Goal: Find specific fact: Find specific fact

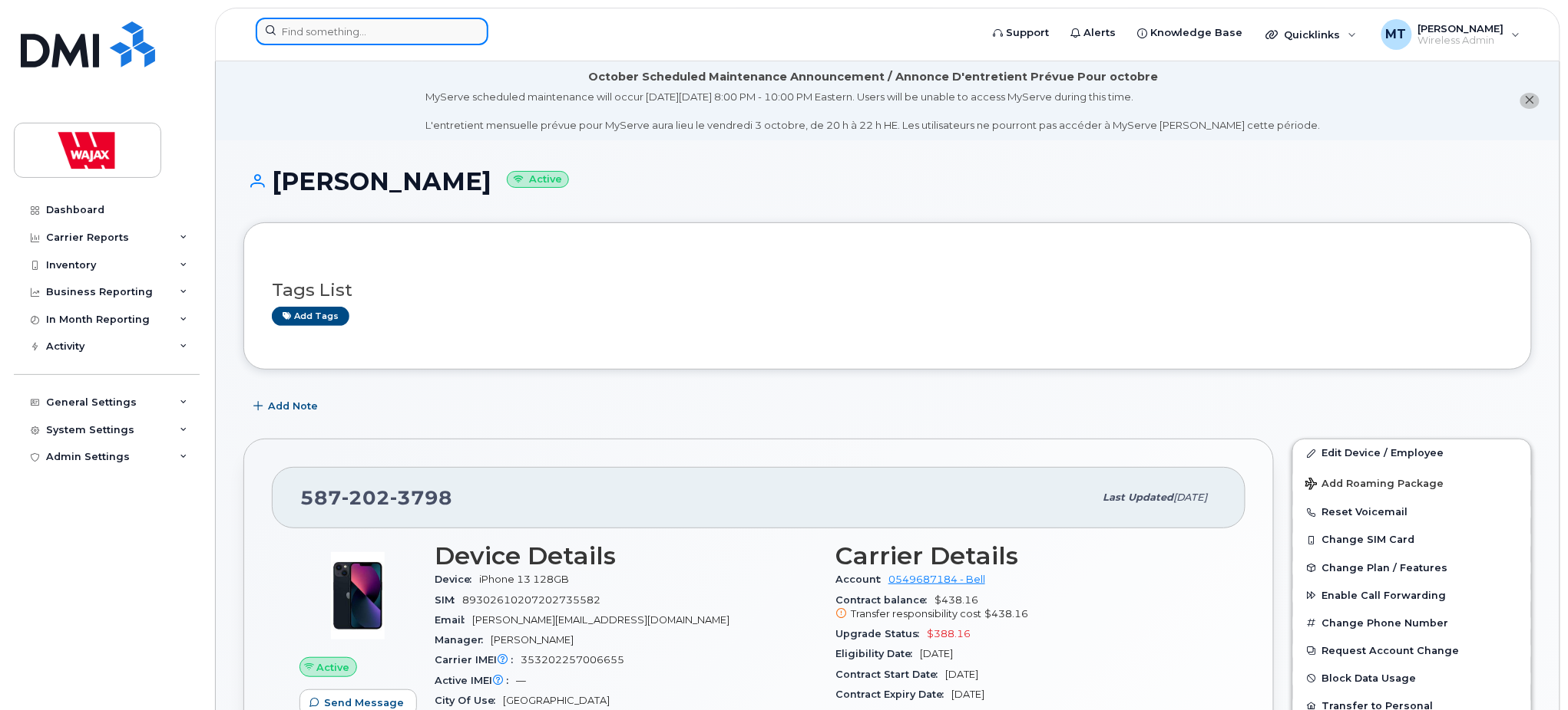
click at [352, 40] on input at bounding box center [372, 31] width 232 height 27
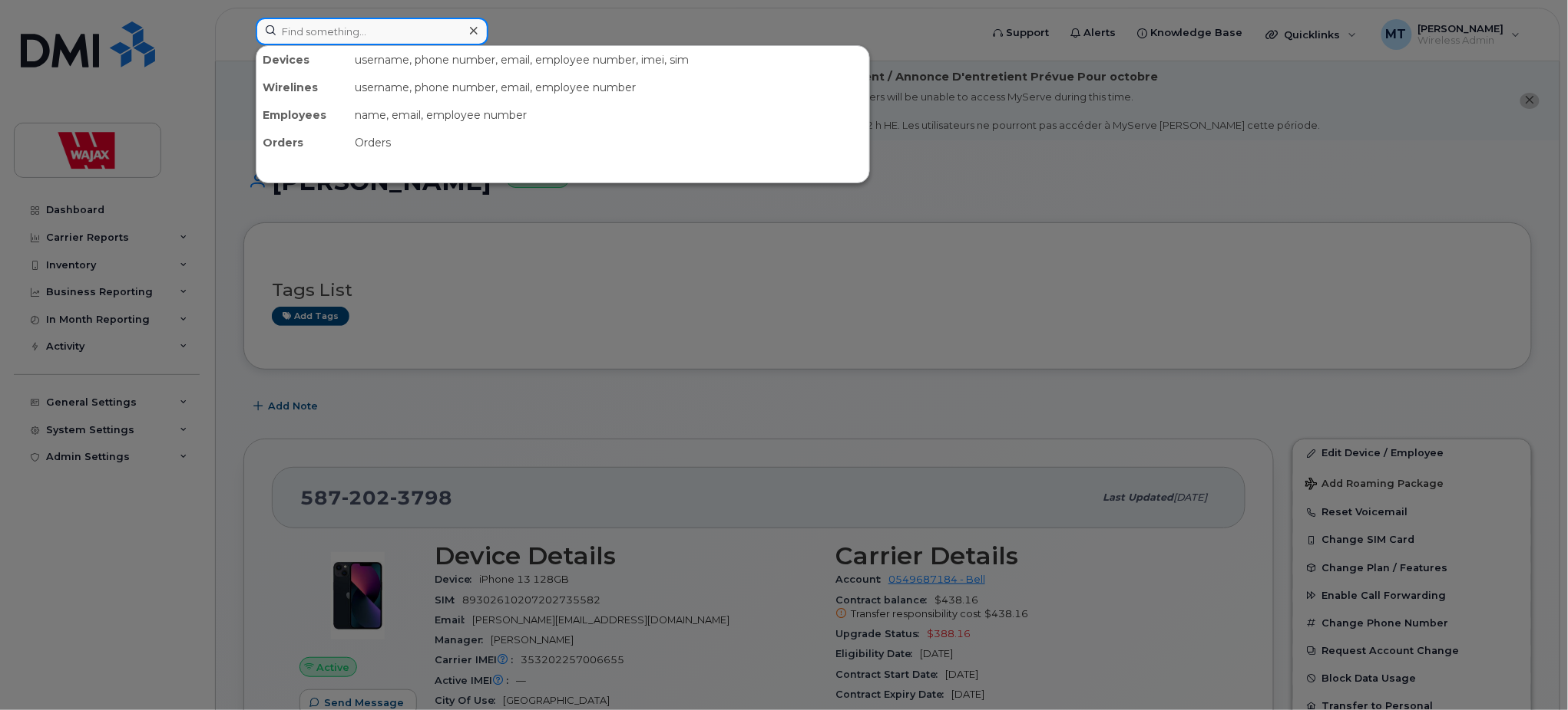
paste input "353202255452471"
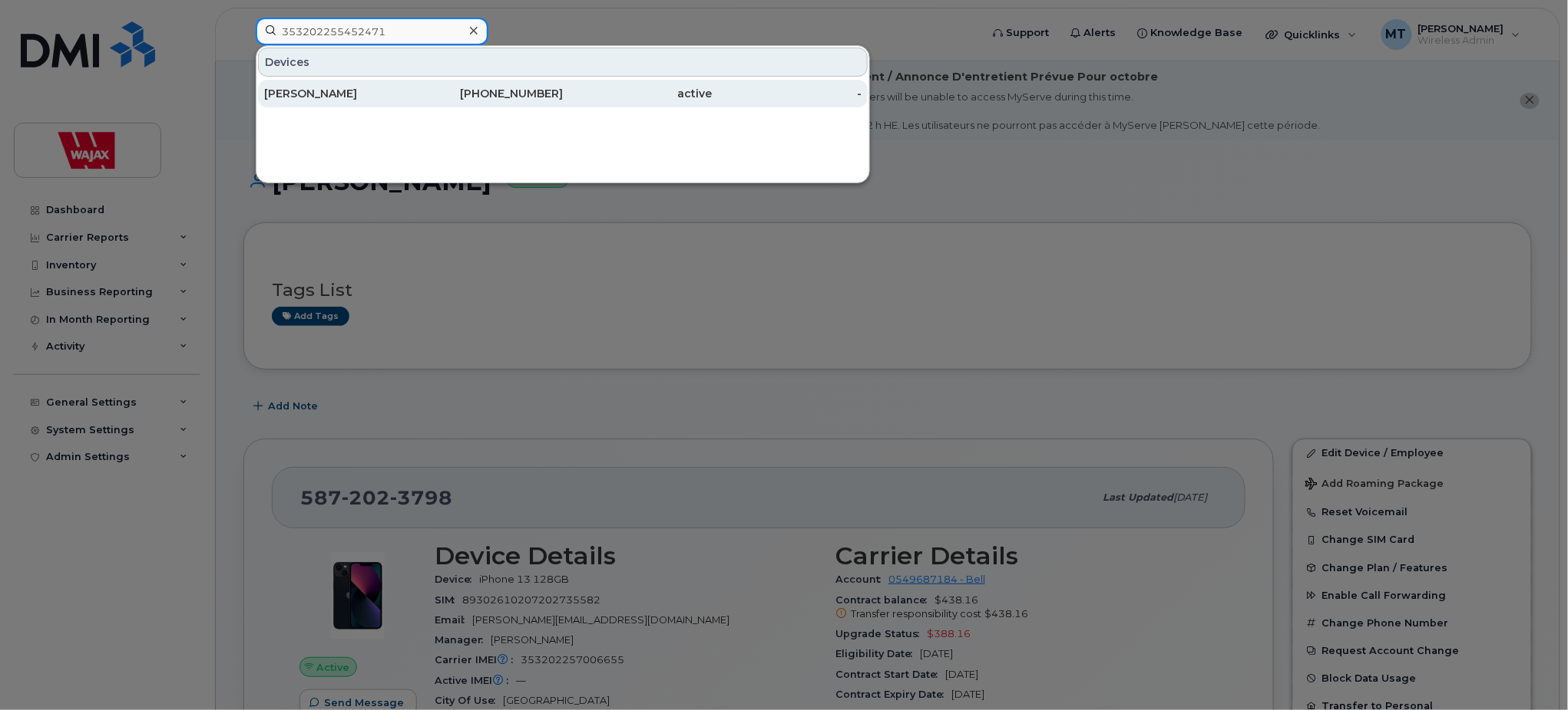
type input "353202255452471"
click at [325, 103] on div "[PERSON_NAME]" at bounding box center [339, 93] width 150 height 27
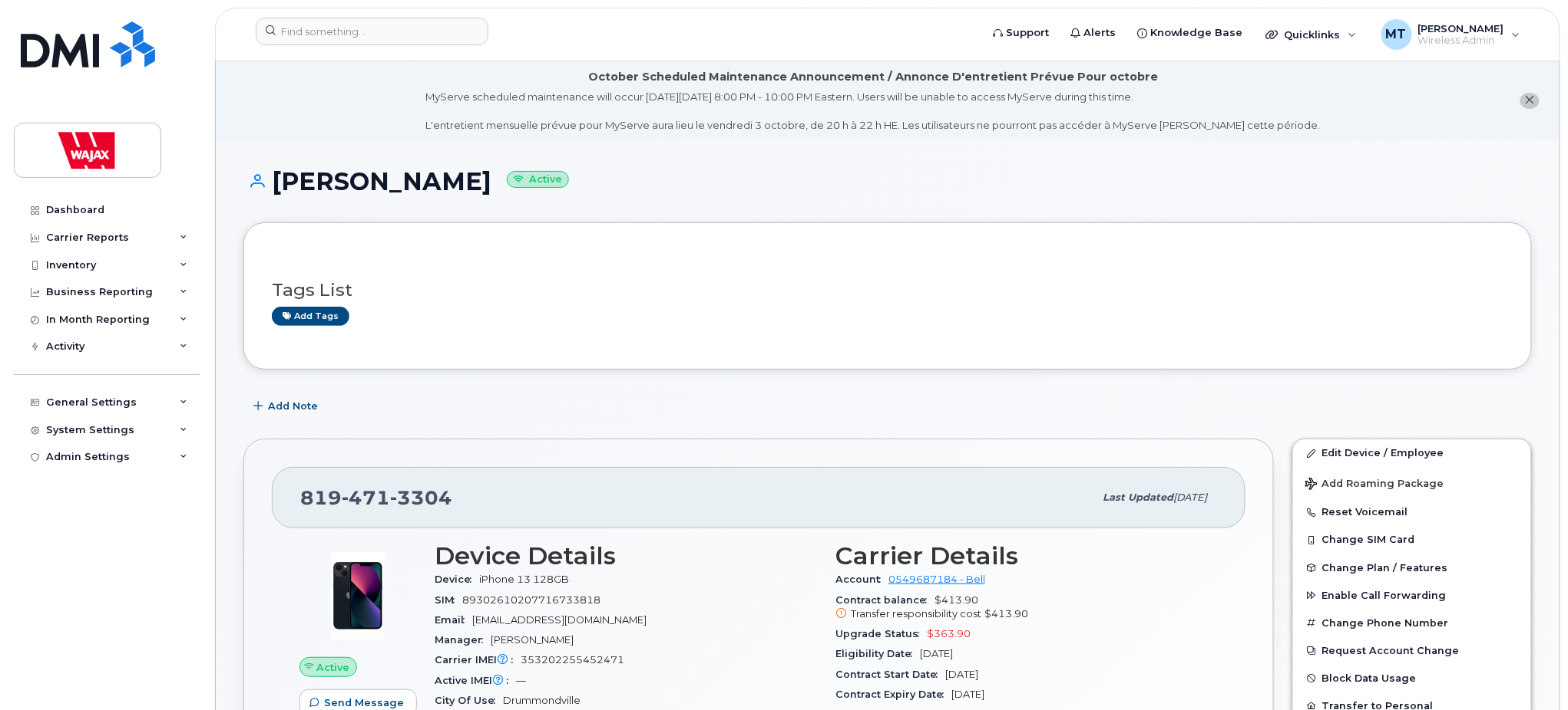
drag, startPoint x: 484, startPoint y: 180, endPoint x: 257, endPoint y: 178, distance: 227.0
click at [257, 178] on h1 "Francois Maltais Active" at bounding box center [888, 181] width 1288 height 27
copy h1 "[PERSON_NAME]"
click at [368, 20] on input at bounding box center [372, 31] width 232 height 27
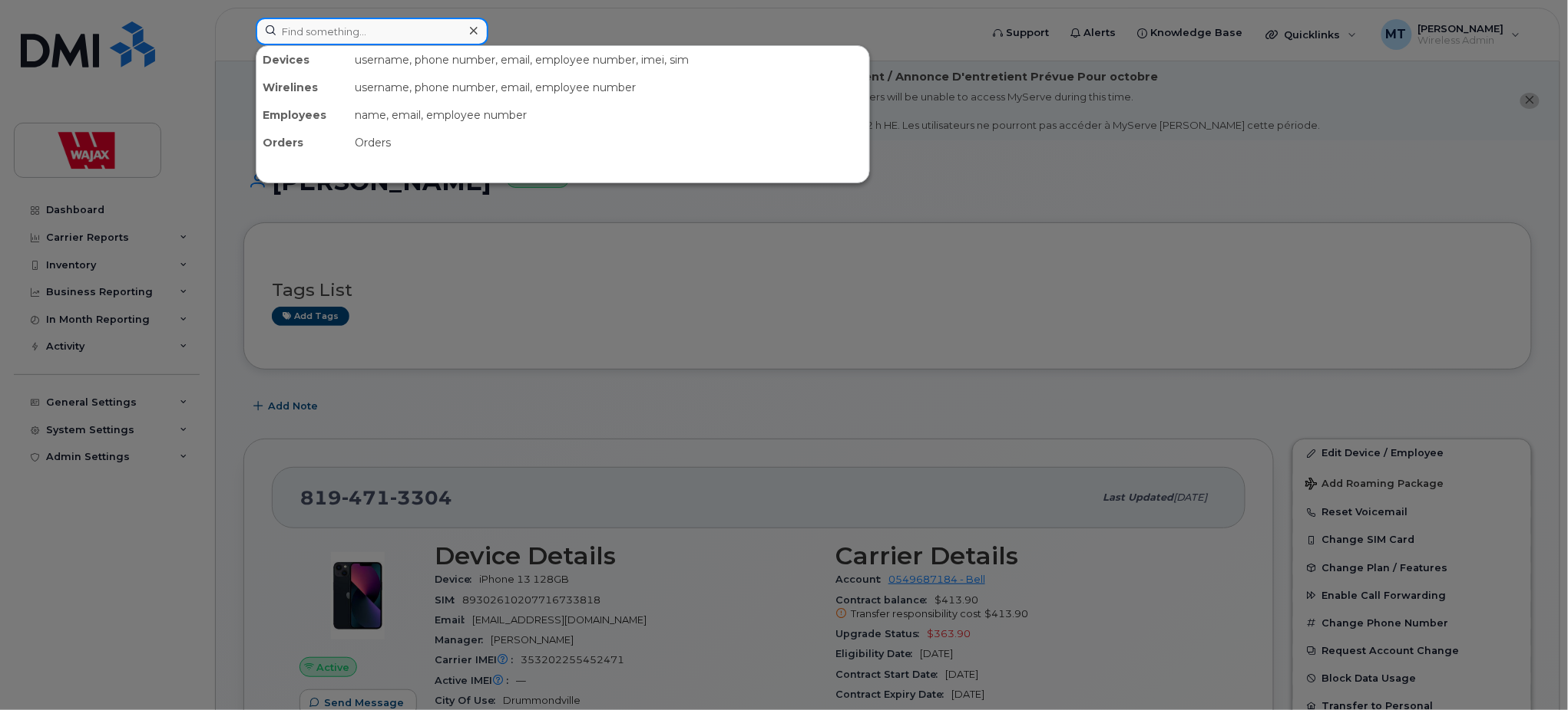
paste input "[PERSON_NAME]"
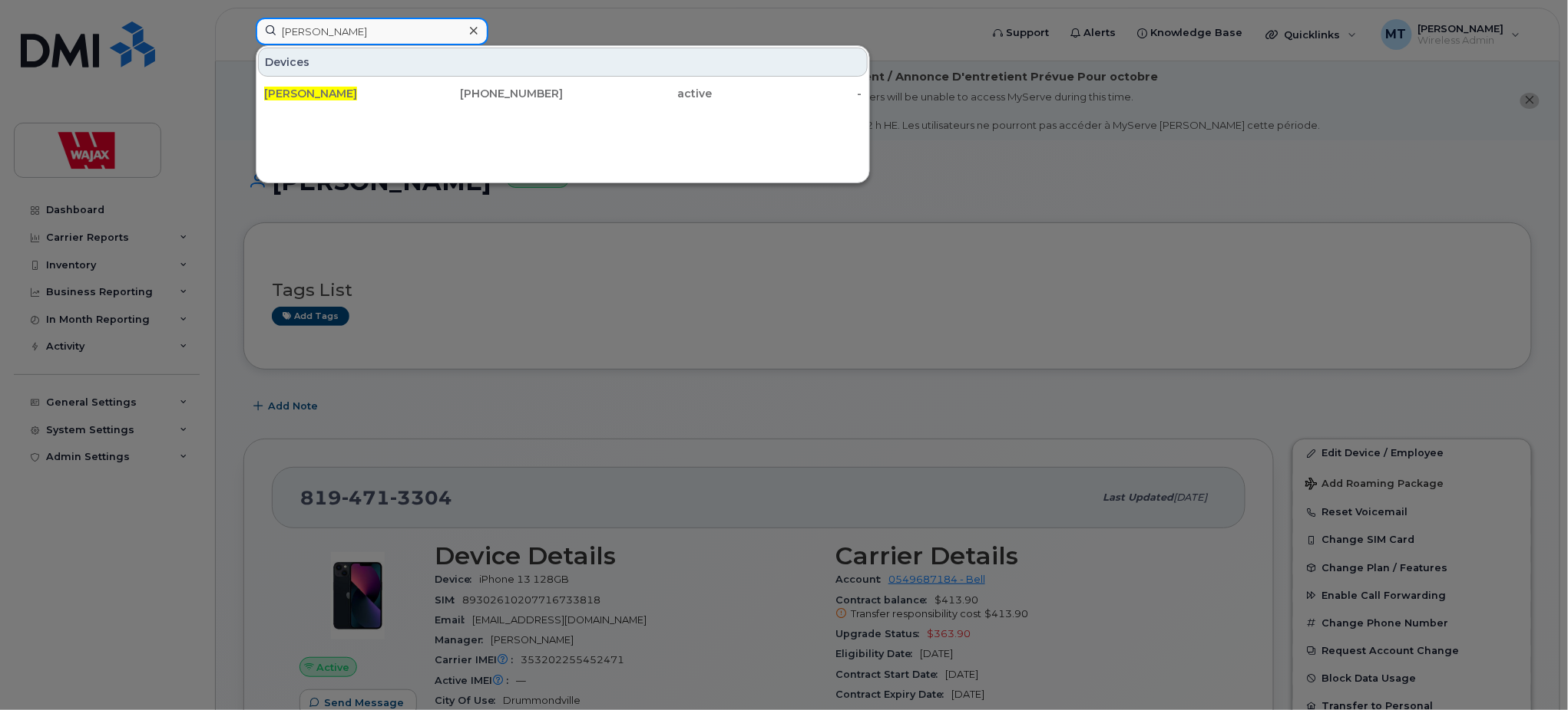
type input "[PERSON_NAME]"
click at [341, 110] on div "Devices Francois Maltais 819-471-3304 active -" at bounding box center [562, 113] width 614 height 138
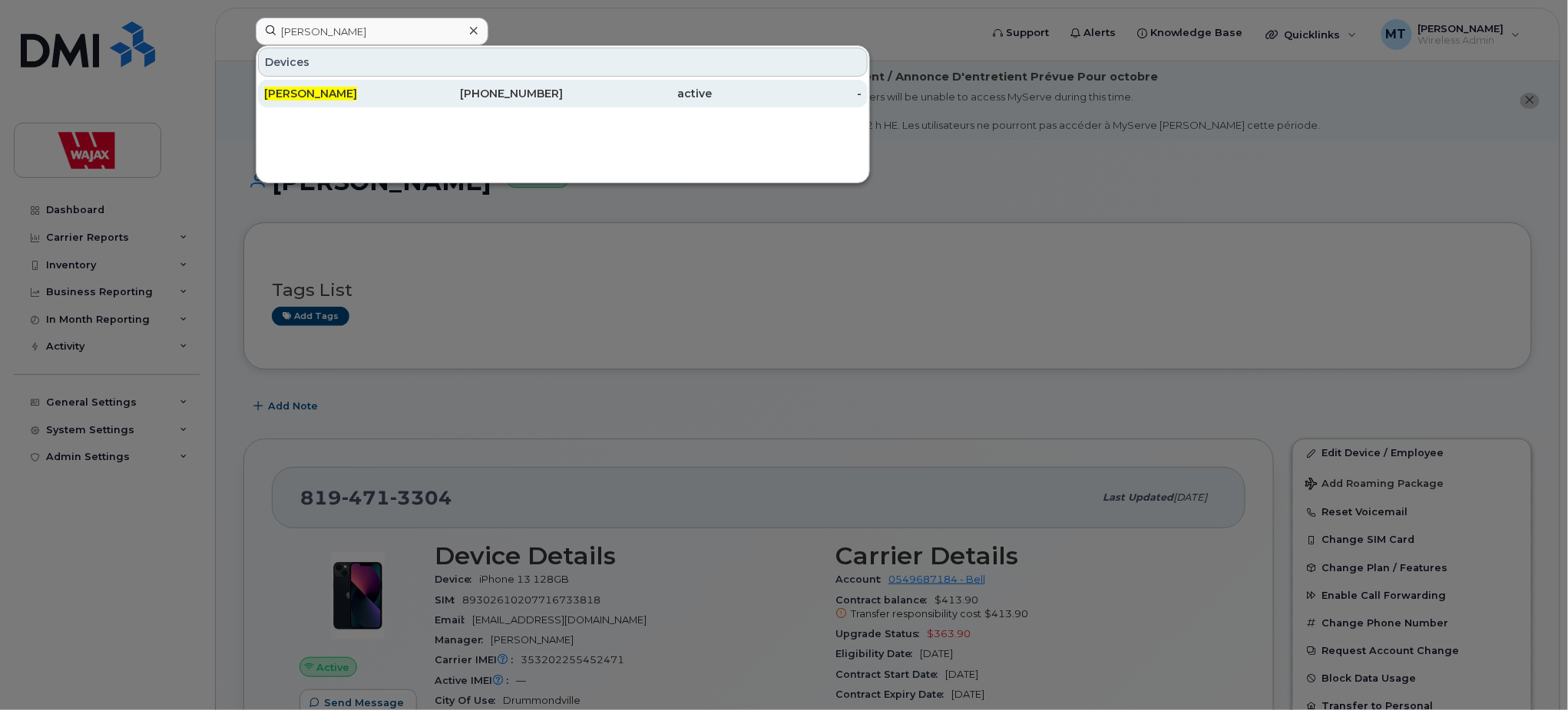
click at [351, 96] on span "[PERSON_NAME]" at bounding box center [310, 94] width 93 height 14
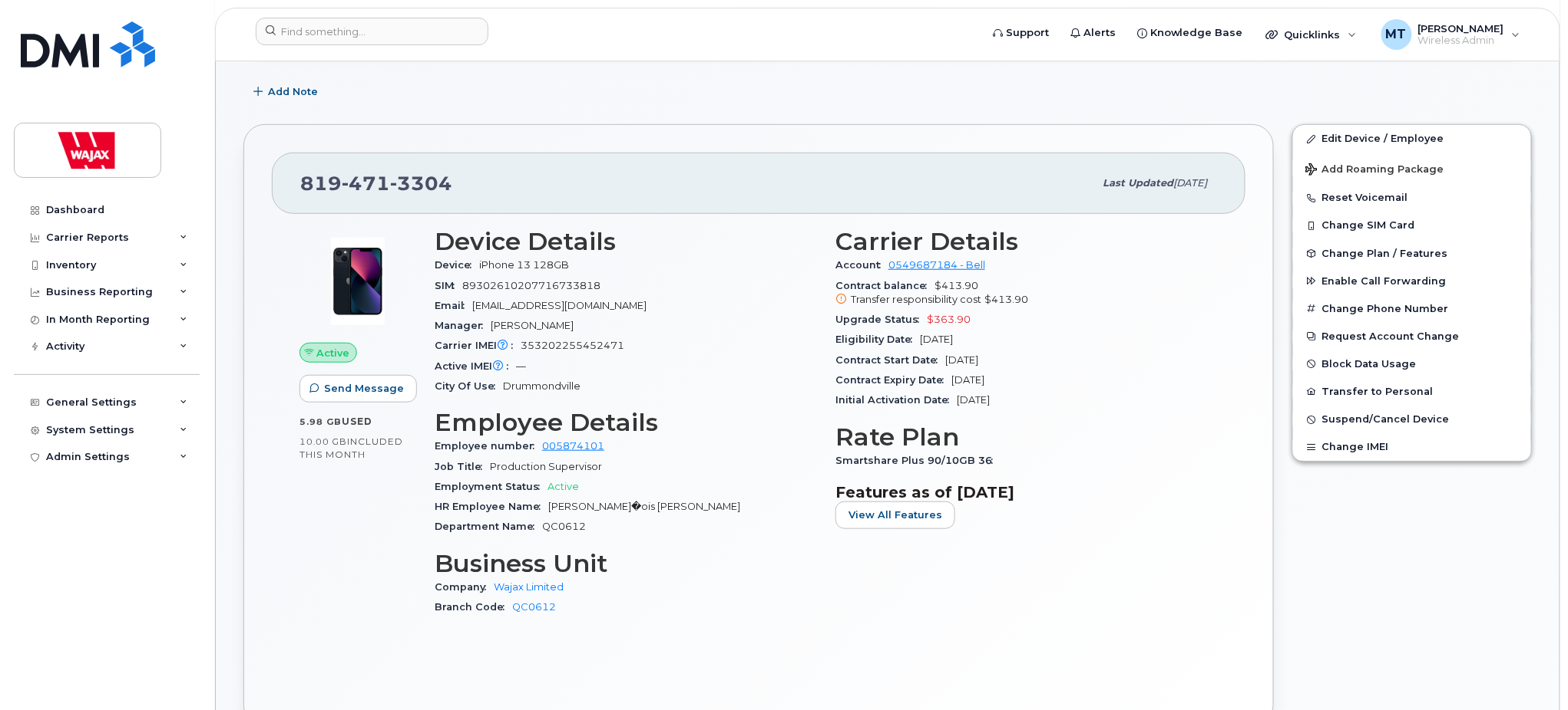
scroll to position [320, 0]
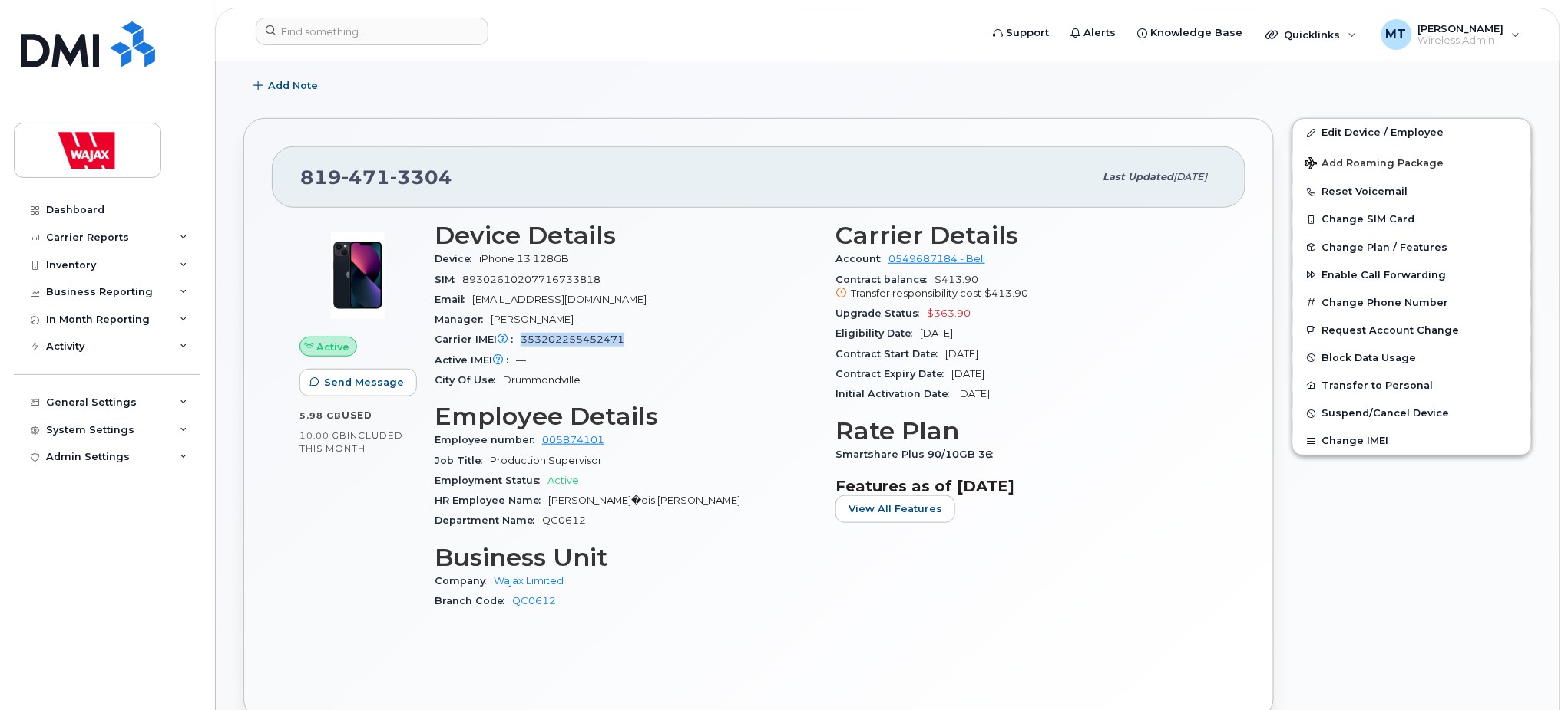
drag, startPoint x: 626, startPoint y: 337, endPoint x: 520, endPoint y: 333, distance: 106.1
click at [520, 333] on div "Carrier IMEI Carrier IMEI is reported during the last billing cycle or change o…" at bounding box center [626, 339] width 382 height 20
copy span "353202255452471"
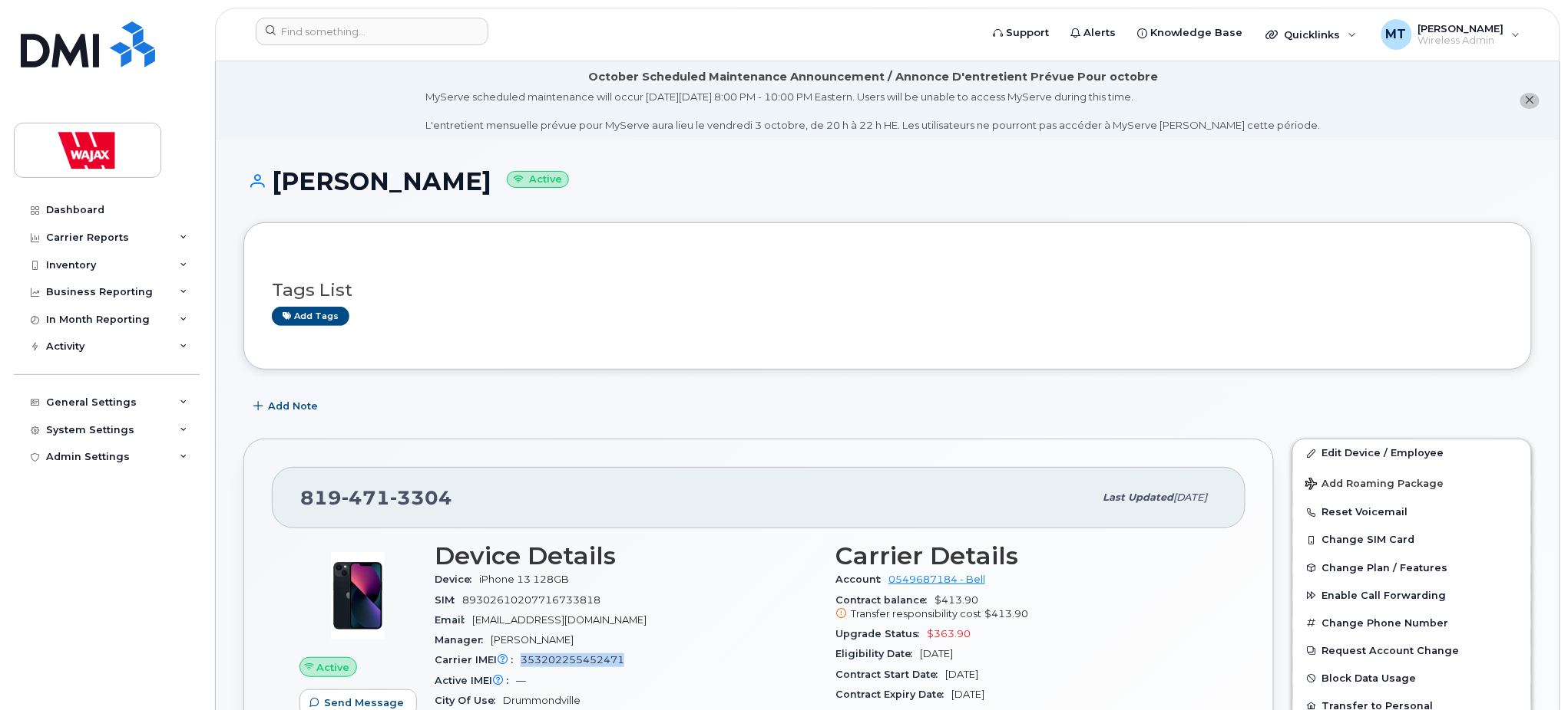
drag, startPoint x: 474, startPoint y: 180, endPoint x: 253, endPoint y: 175, distance: 221.1
click at [253, 175] on h1 "Francois Maltais Active" at bounding box center [888, 181] width 1288 height 27
copy h1 "[PERSON_NAME]"
click at [320, 26] on input at bounding box center [372, 31] width 232 height 27
